Goal: Transaction & Acquisition: Obtain resource

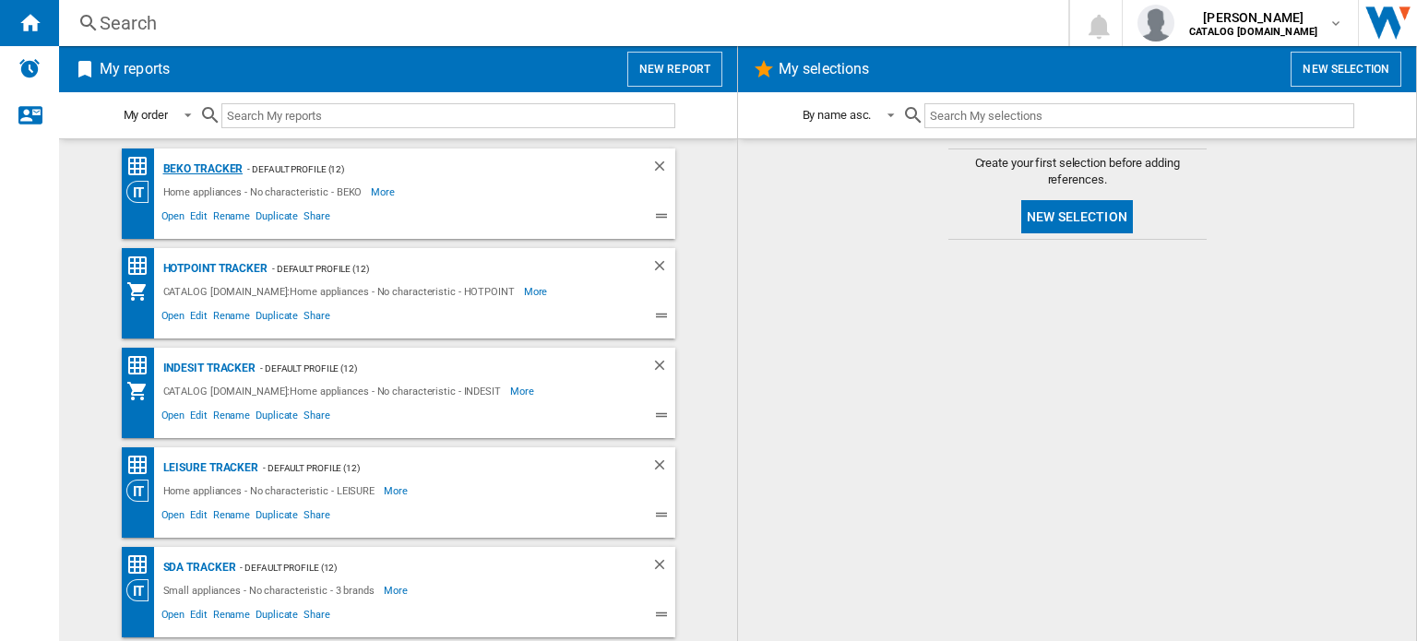
click at [207, 169] on div "BEKO Tracker" at bounding box center [201, 169] width 85 height 23
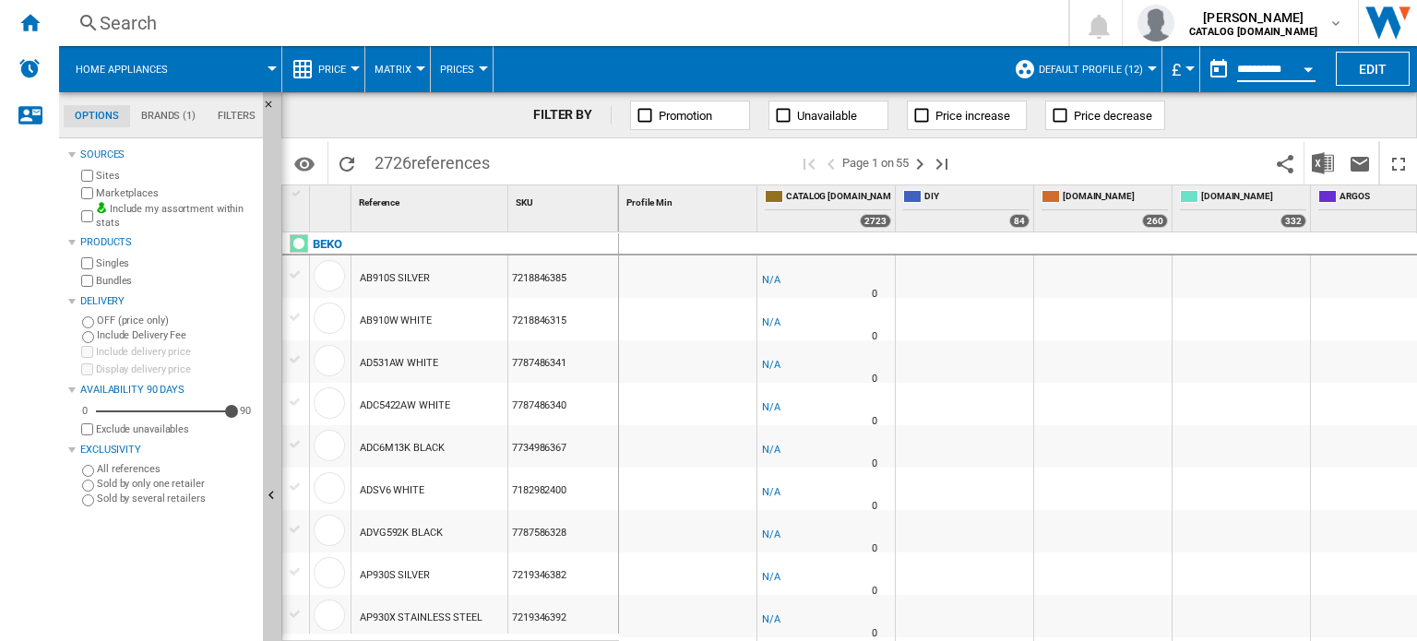
click at [1280, 67] on input "**********" at bounding box center [1276, 72] width 78 height 17
click at [1294, 69] on button "Open calendar" at bounding box center [1307, 66] width 33 height 33
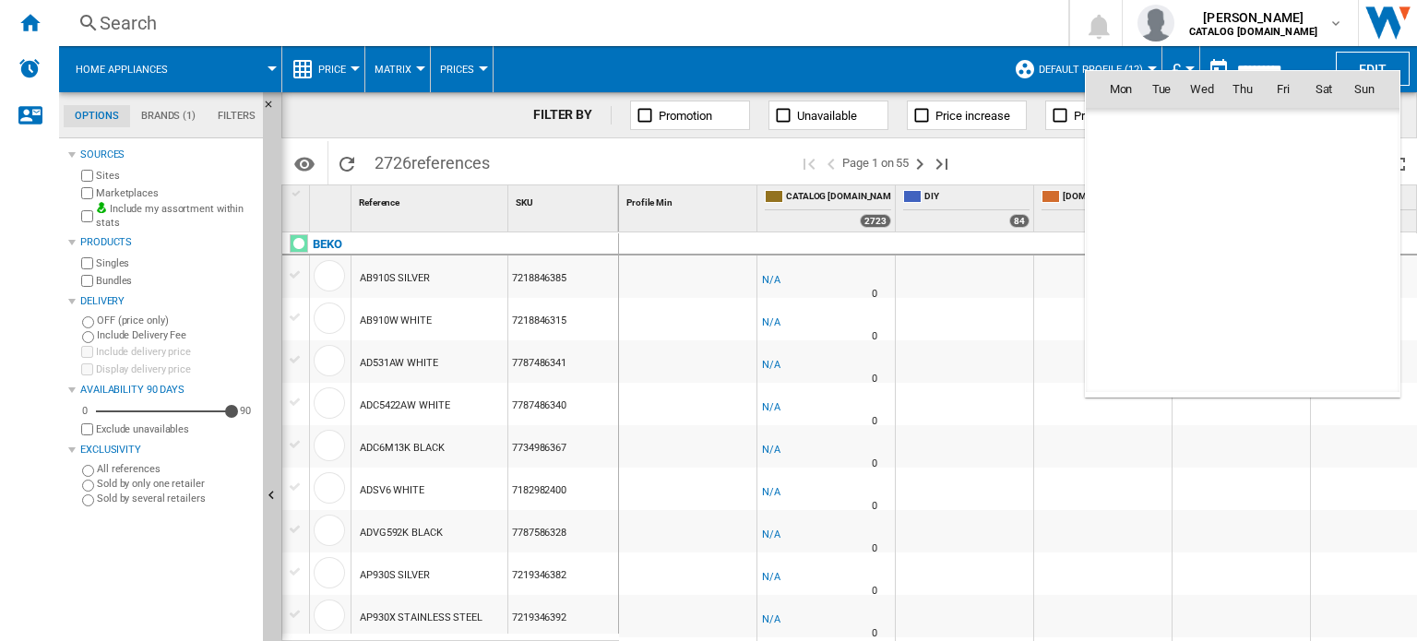
scroll to position [8800, 0]
click at [1207, 170] on span "3" at bounding box center [1201, 169] width 37 height 37
type input "**********"
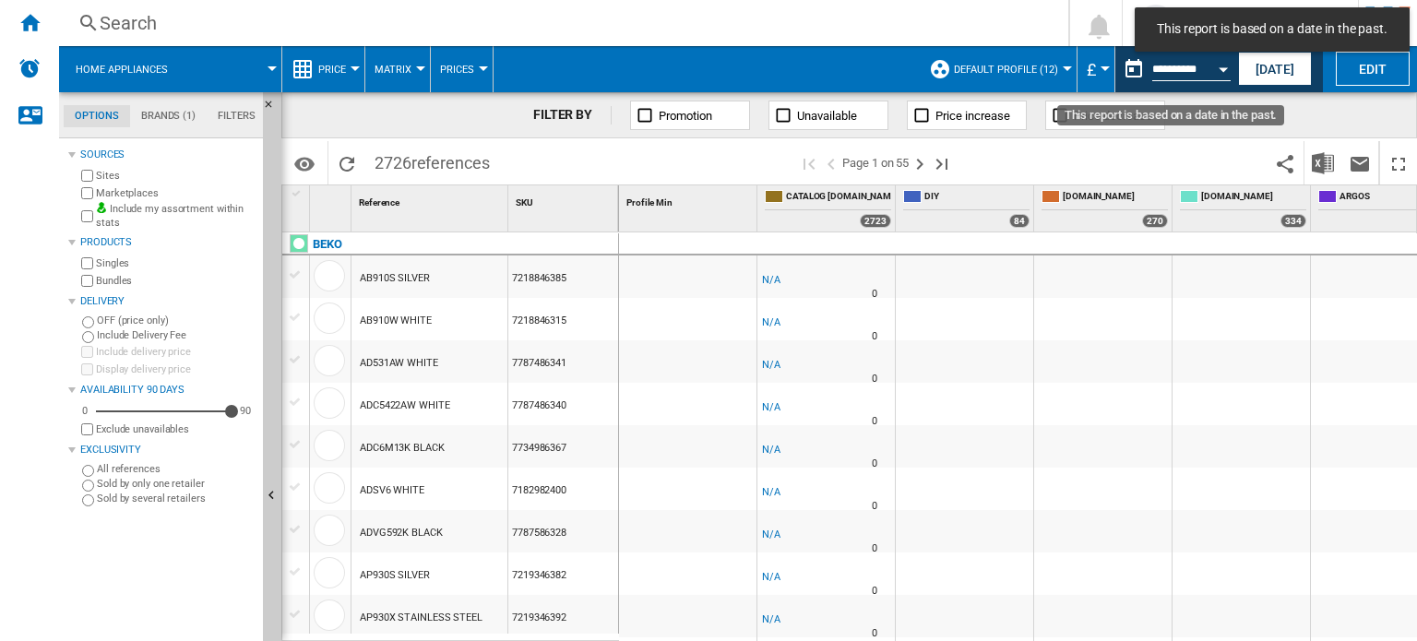
click at [1218, 78] on button "Open calendar" at bounding box center [1223, 66] width 33 height 33
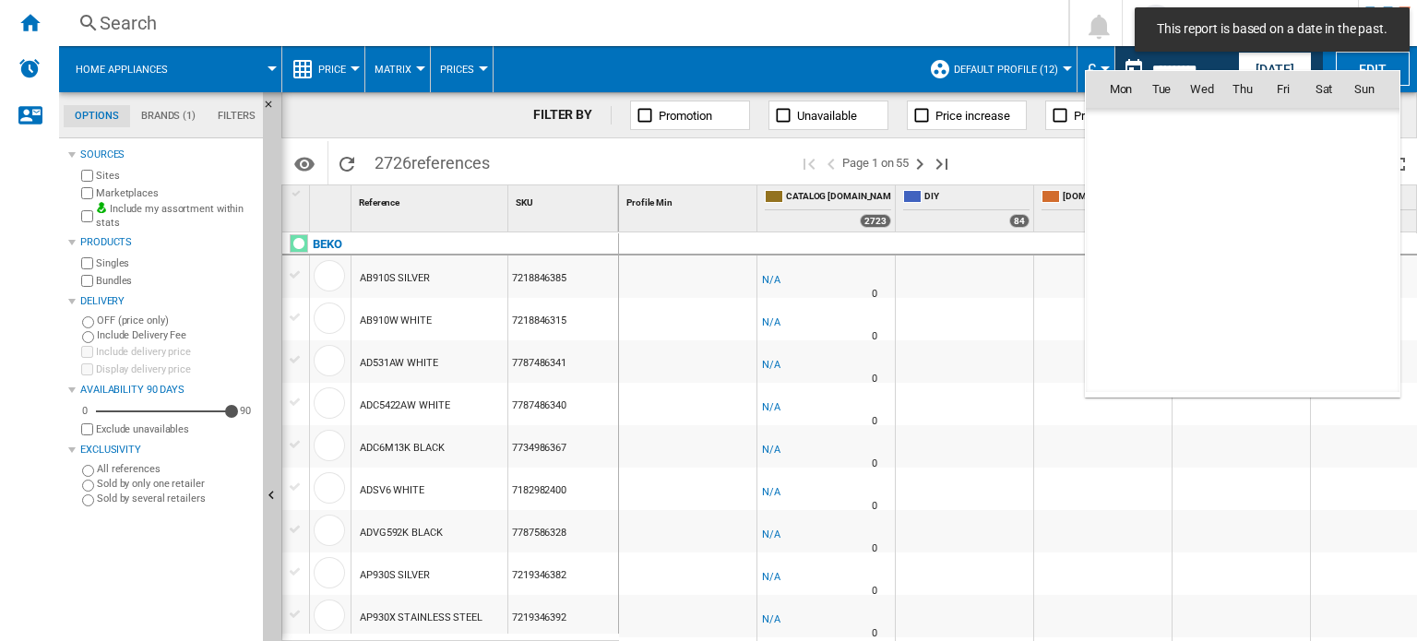
scroll to position [8800, 0]
click at [1241, 173] on span "4" at bounding box center [1242, 169] width 37 height 37
type input "**********"
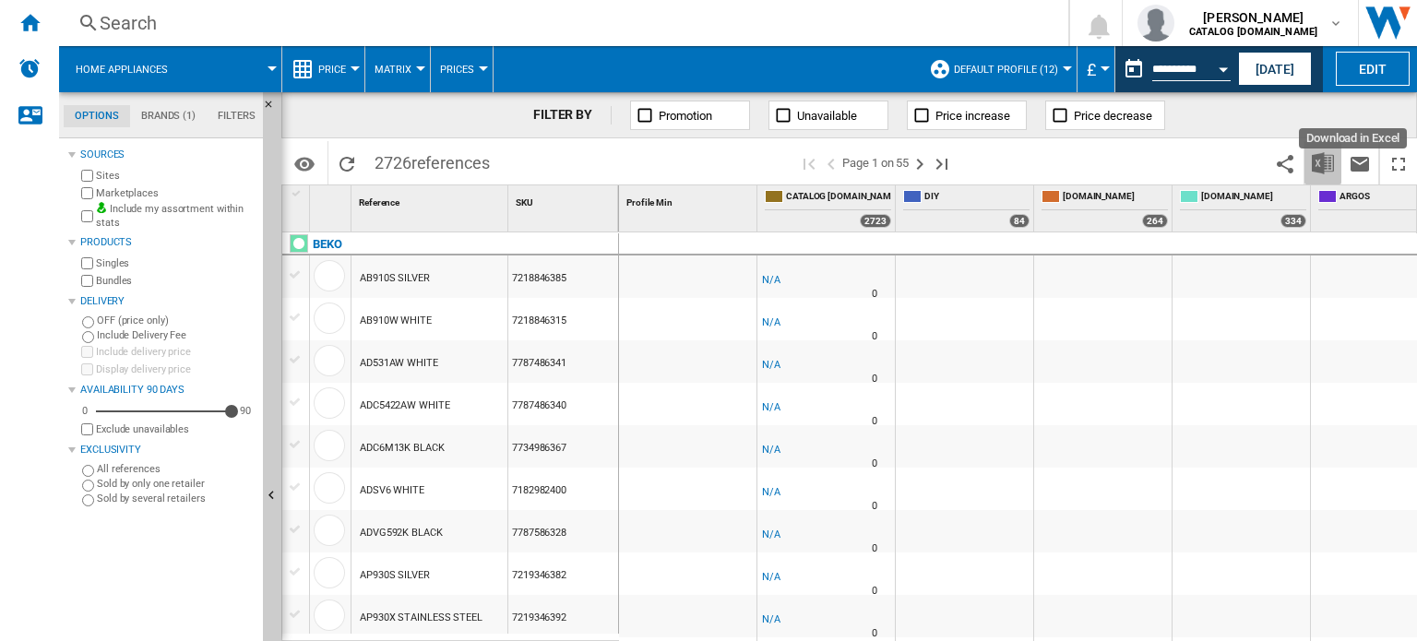
click at [1313, 150] on button "Download in Excel" at bounding box center [1322, 162] width 37 height 43
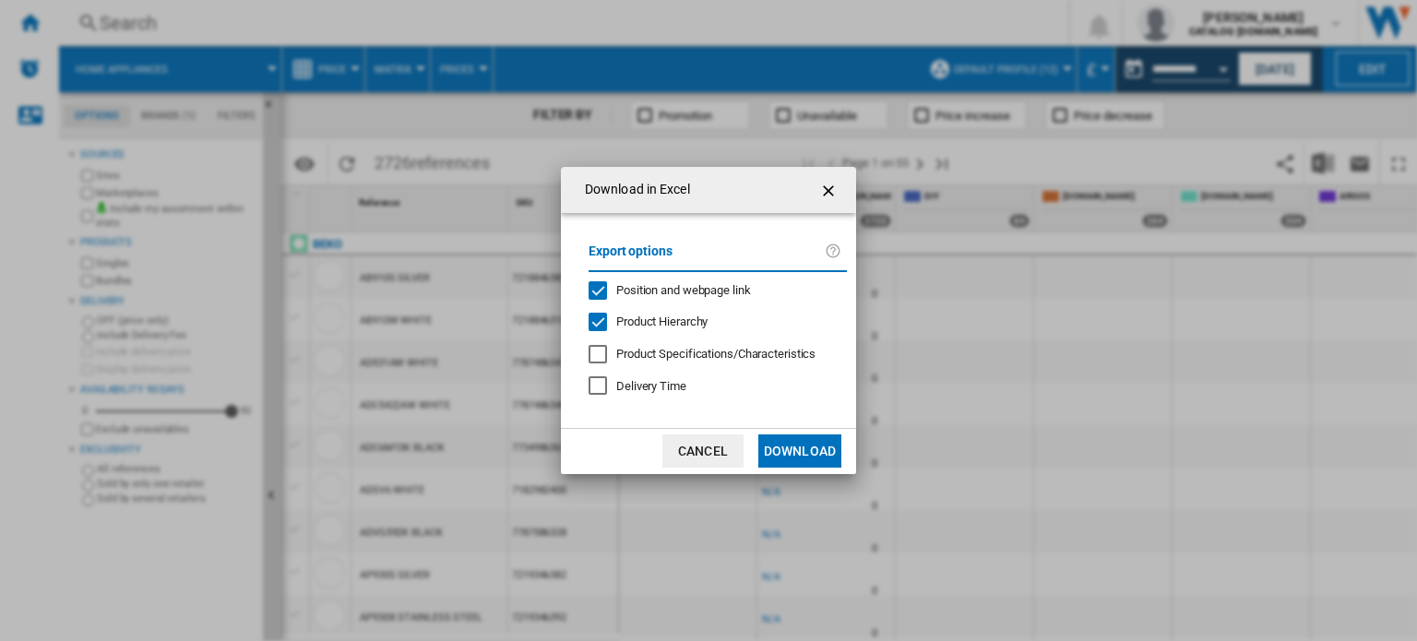
click at [779, 433] on md-dialog-actions "Cancel Download" at bounding box center [708, 451] width 295 height 46
click at [789, 447] on button "Download" at bounding box center [799, 450] width 83 height 33
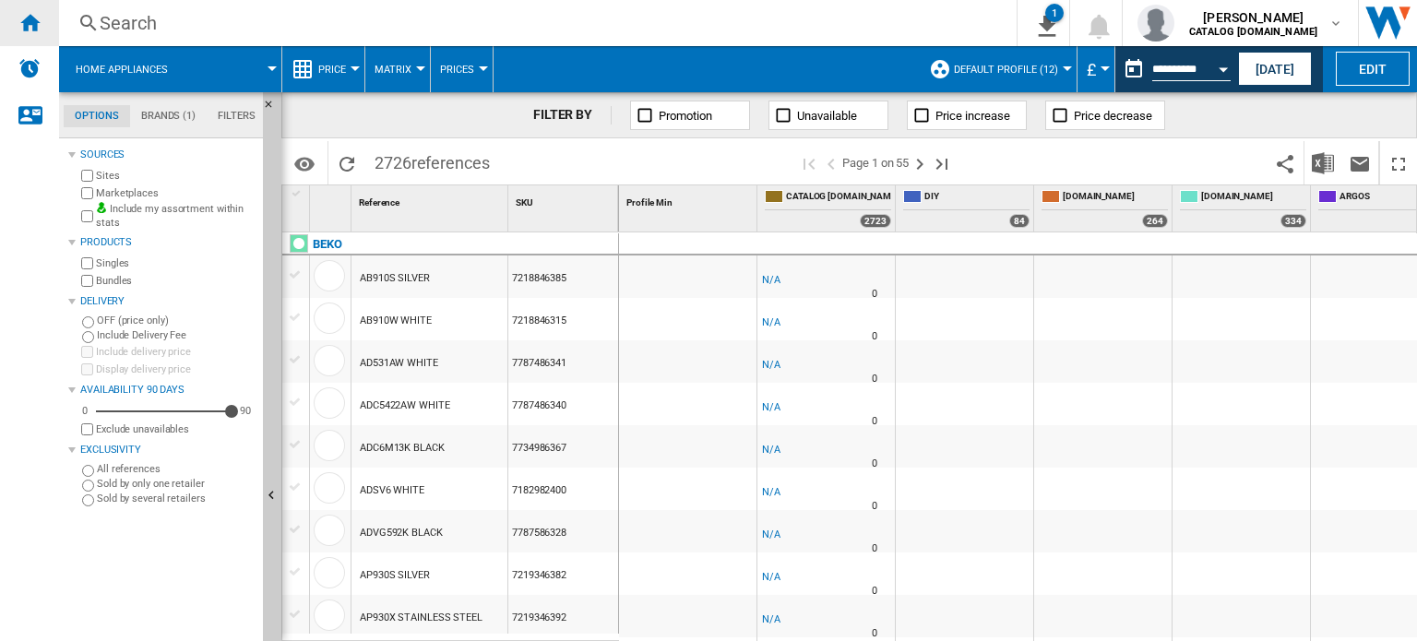
click at [6, 16] on div "Home" at bounding box center [29, 23] width 59 height 46
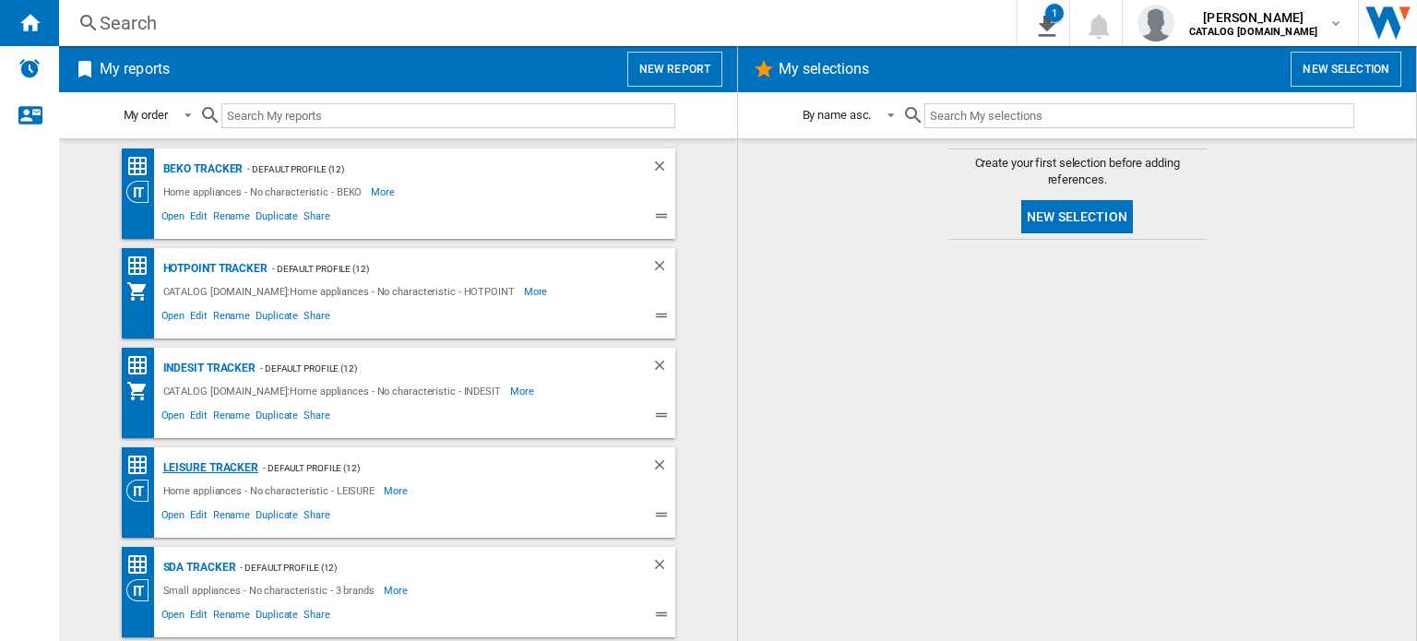
click at [190, 465] on div "LEISURE Tracker" at bounding box center [209, 468] width 101 height 23
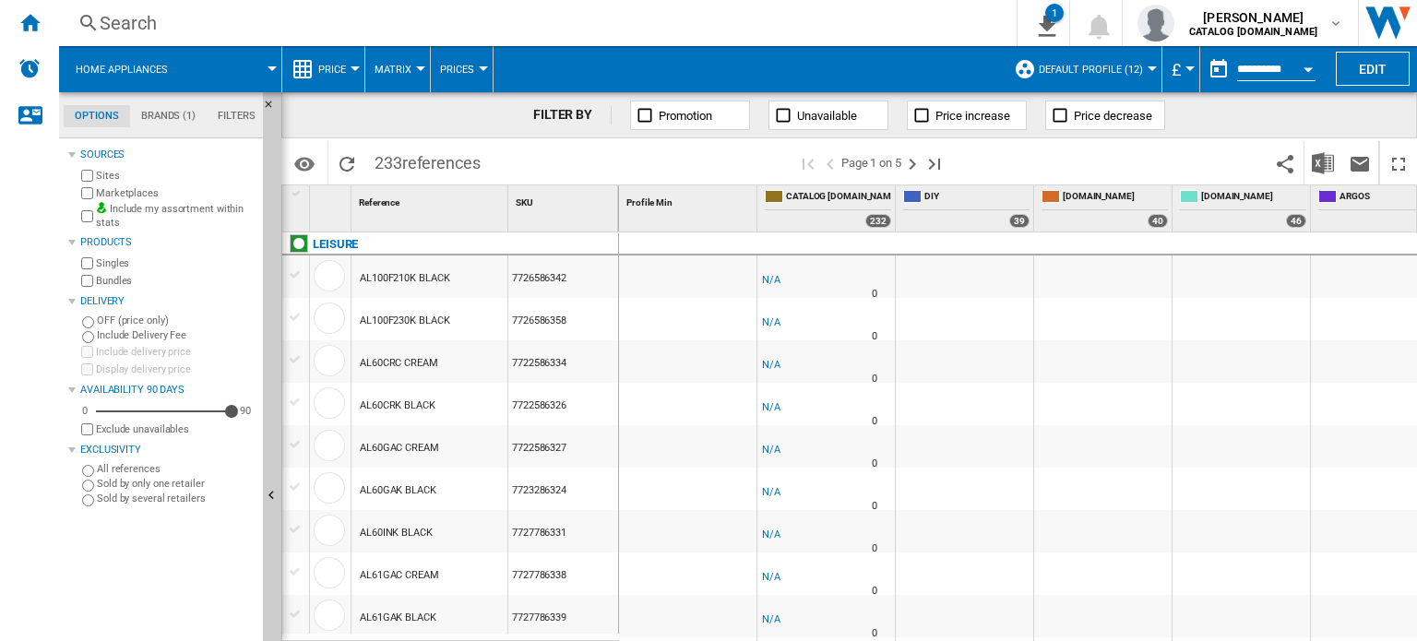
click at [1309, 65] on button "Open calendar" at bounding box center [1307, 66] width 33 height 33
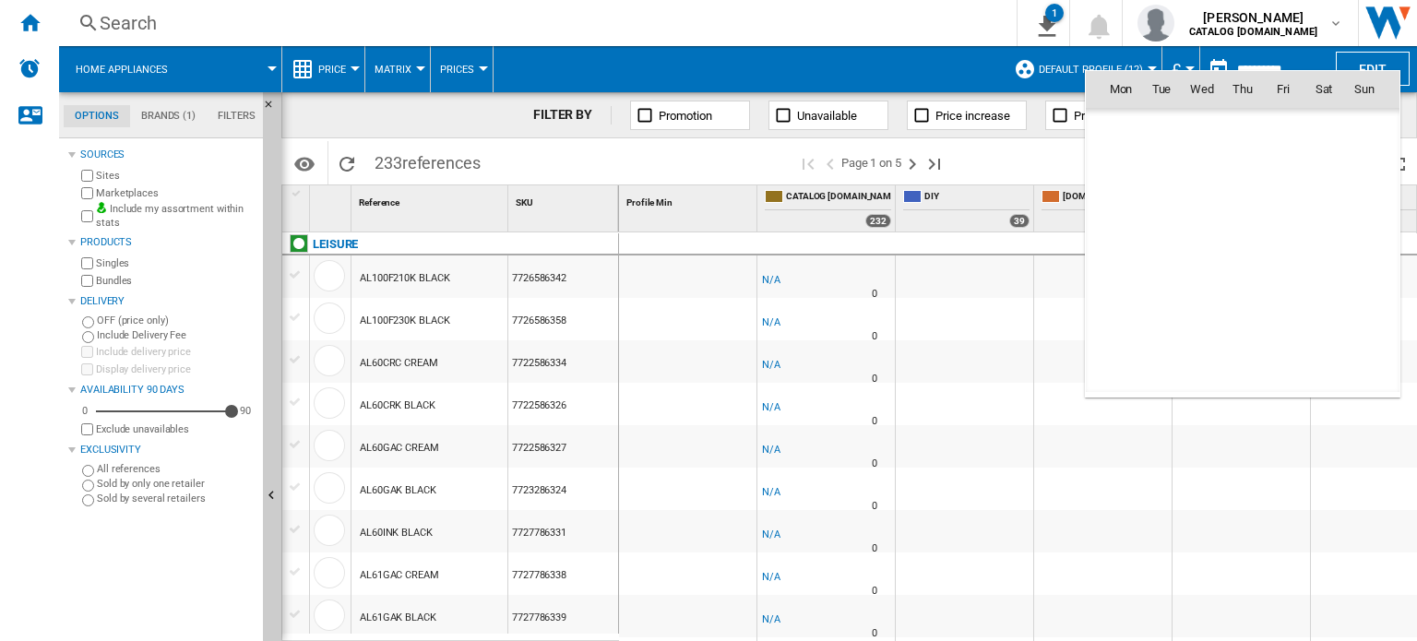
scroll to position [8800, 0]
click at [1241, 167] on span "4" at bounding box center [1242, 169] width 37 height 37
type input "**********"
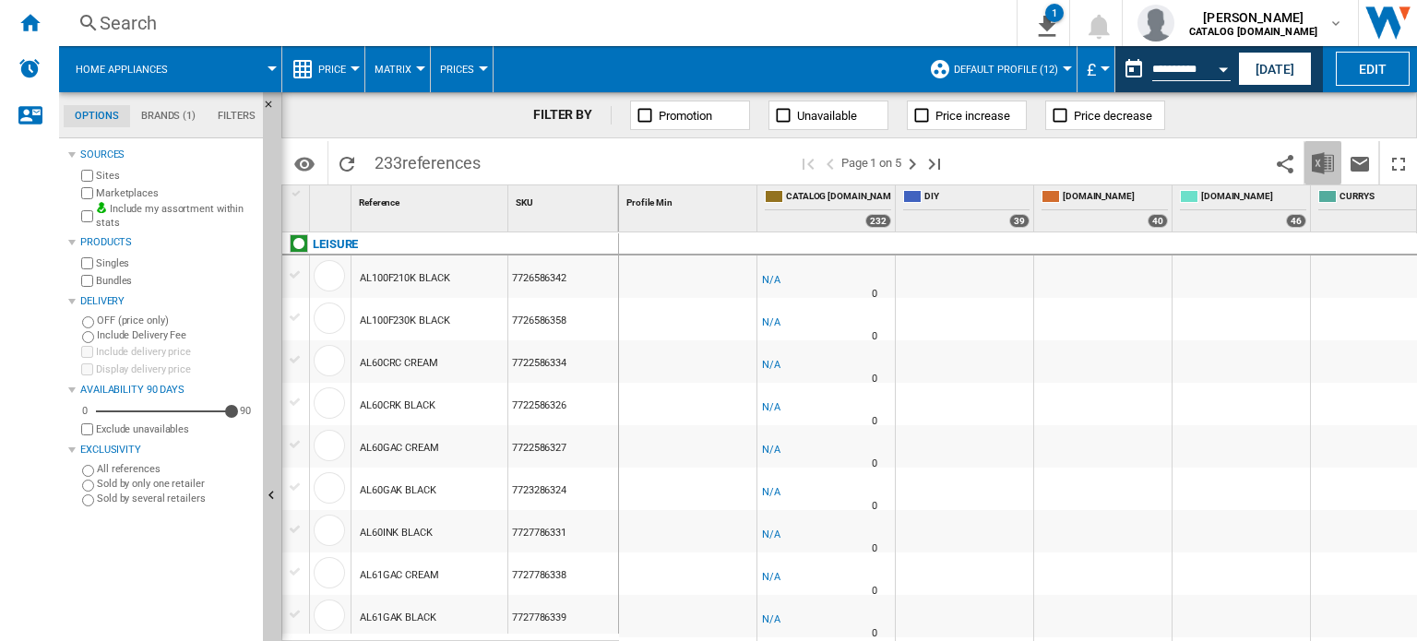
click at [1326, 169] on img "Download in Excel" at bounding box center [1323, 163] width 22 height 22
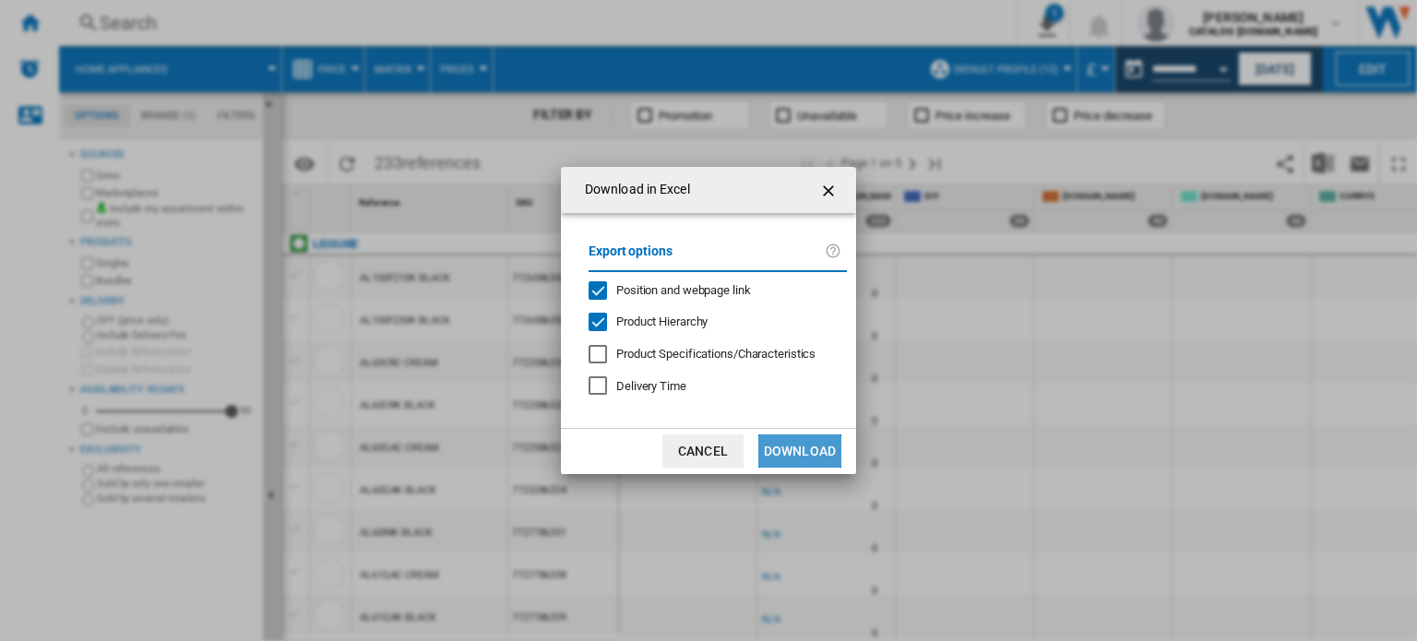
drag, startPoint x: 790, startPoint y: 455, endPoint x: 780, endPoint y: 459, distance: 10.3
click at [790, 454] on button "Download" at bounding box center [799, 450] width 83 height 33
